Goal: Find specific page/section: Find specific page/section

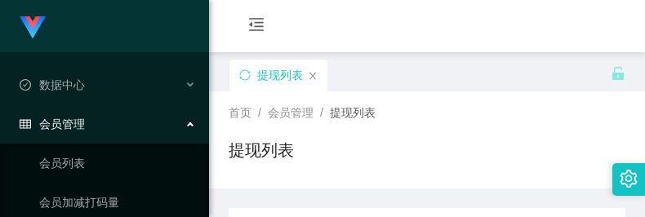
click at [377, 25] on div "会员购单 在线人数 0 1 2 3 4 5 6 7 8 9 0 1 2 3 4 5 6 7 8 9 0 1 2 3 4 5 6 7 8 9 充值订单 提现订单…" at bounding box center [427, 26] width 436 height 53
